Goal: Find specific page/section: Find specific page/section

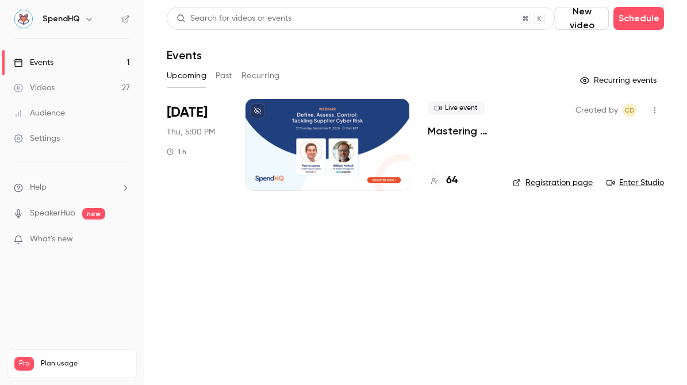
click at [449, 181] on h4 "64" at bounding box center [451, 181] width 11 height 16
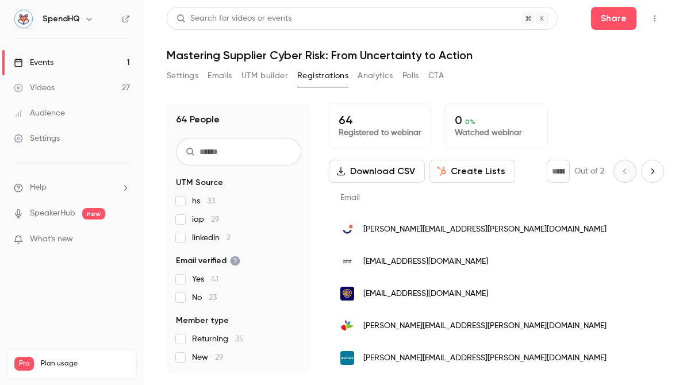
click at [54, 284] on nav "SpendHQ Events 1 Videos 27 Audience Settings Help SpeakerHub new What's new Pro…" at bounding box center [72, 192] width 144 height 385
